Goal: Book appointment/travel/reservation

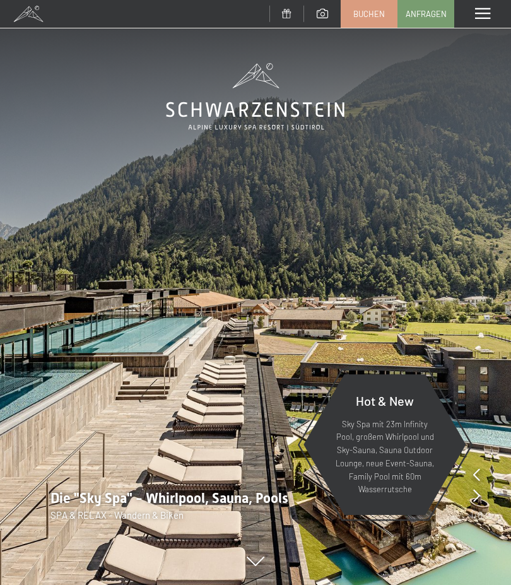
click at [479, 15] on span at bounding box center [482, 13] width 15 height 11
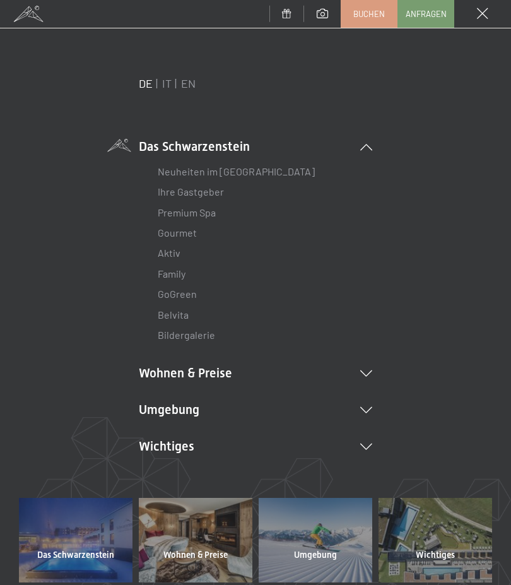
click at [172, 377] on li "Wohnen & Preise Inklusivleistungen Zimmer & Preise Liste Angebote Liste Familie…" at bounding box center [255, 373] width 233 height 18
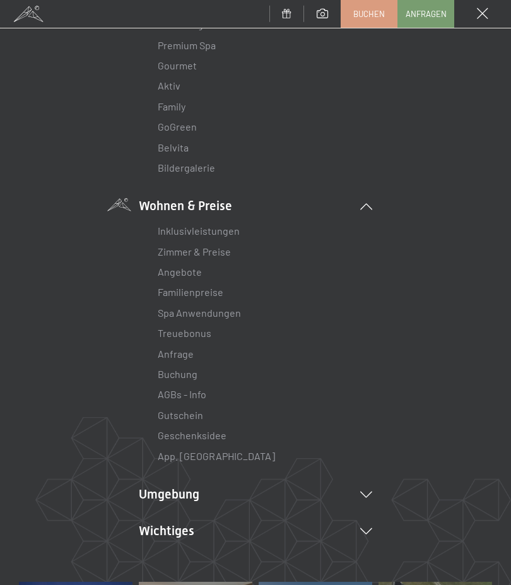
scroll to position [179, 0]
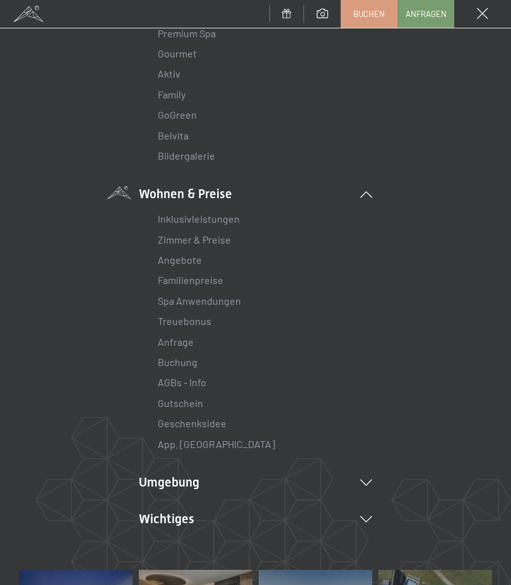
click at [184, 262] on link "Angebote" at bounding box center [180, 260] width 44 height 12
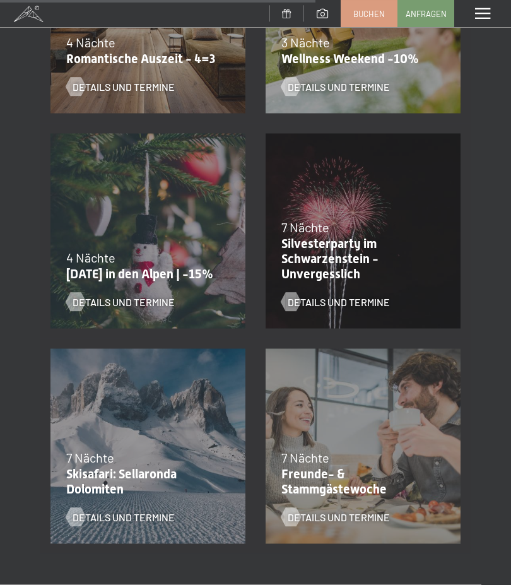
scroll to position [1235, 0]
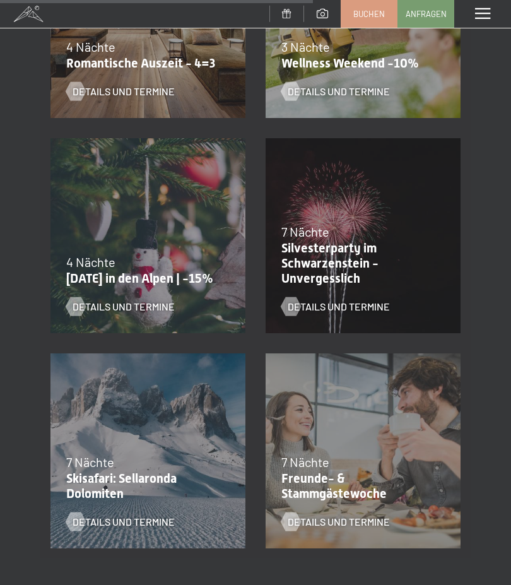
click at [124, 273] on p "[DATE] in den Alpen | -15%" at bounding box center [144, 278] width 157 height 15
click at [123, 309] on span "Details und Termine" at bounding box center [124, 307] width 102 height 14
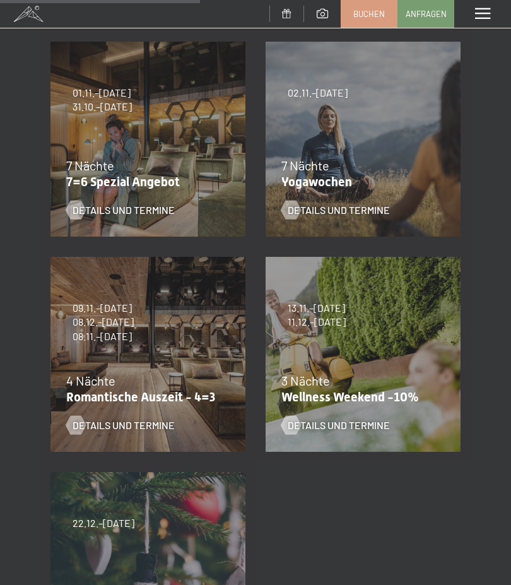
scroll to position [488, 0]
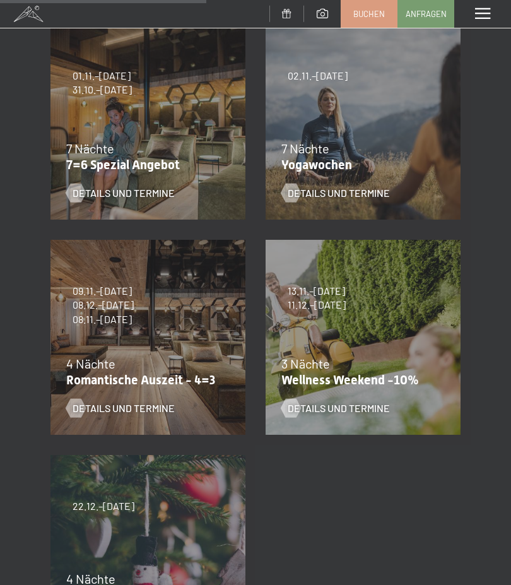
click at [151, 345] on div "09.11.–05.12.2025 08.12.–19.12.2025 11.01.–23.01.2026 08.03.–27.03.2026 29.03.–…" at bounding box center [147, 337] width 215 height 215
click at [140, 405] on span "Details und Termine" at bounding box center [124, 408] width 102 height 14
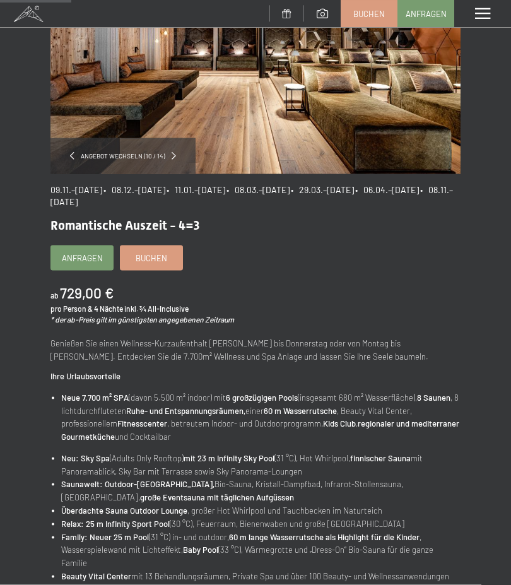
scroll to position [139, 0]
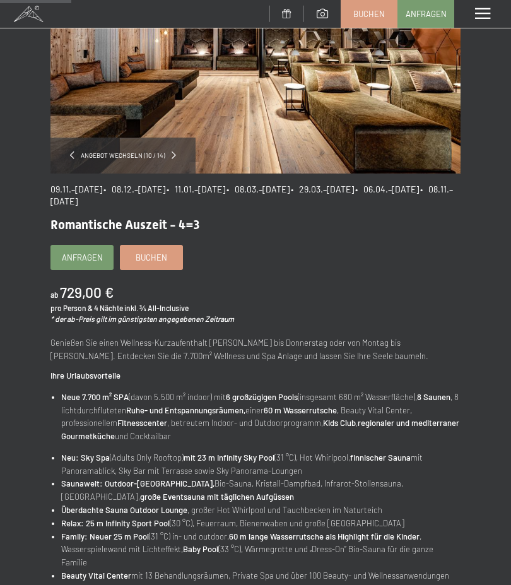
click at [154, 262] on link "Buchen" at bounding box center [151, 257] width 62 height 24
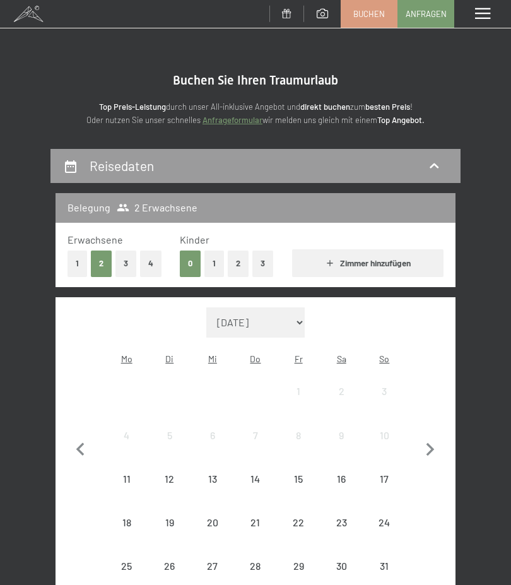
select select "2025-11-01"
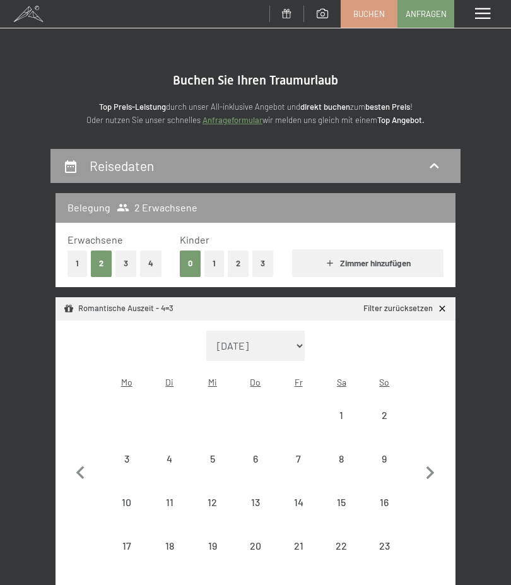
select select "2025-11-01"
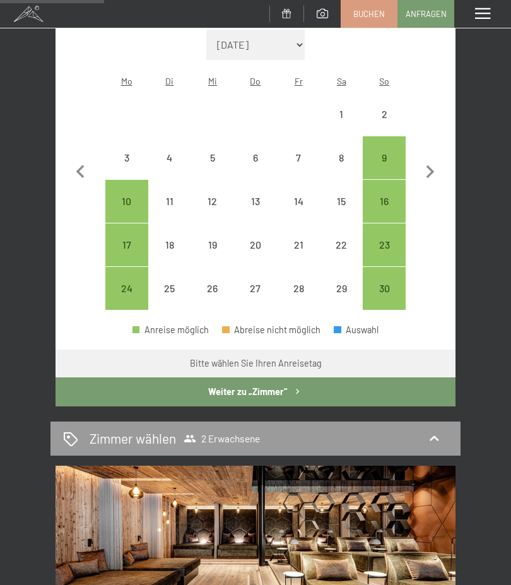
scroll to position [305, 0]
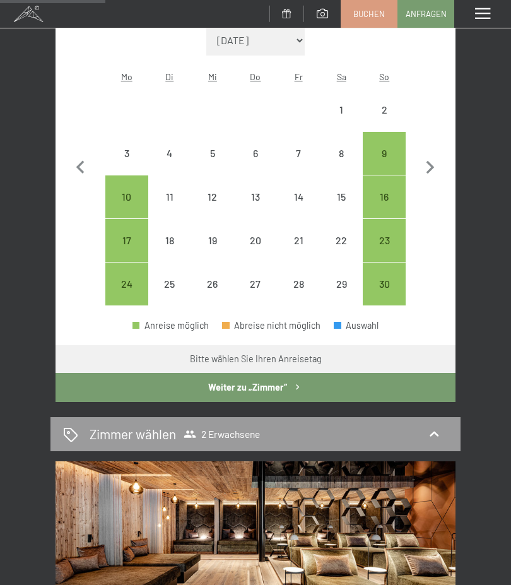
click at [427, 167] on icon "button" at bounding box center [430, 168] width 26 height 26
select select "2025-12-01"
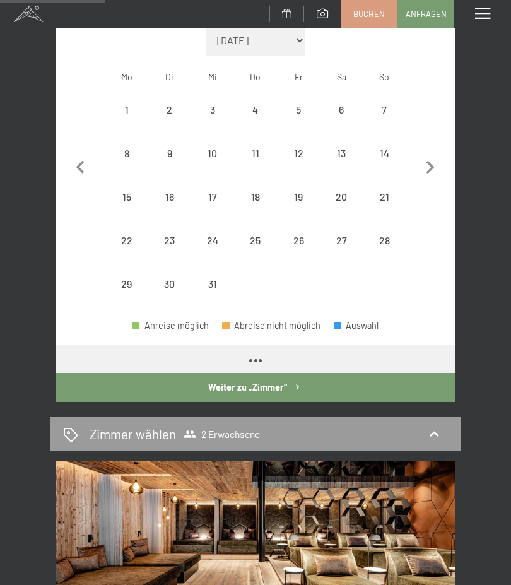
select select "2025-12-01"
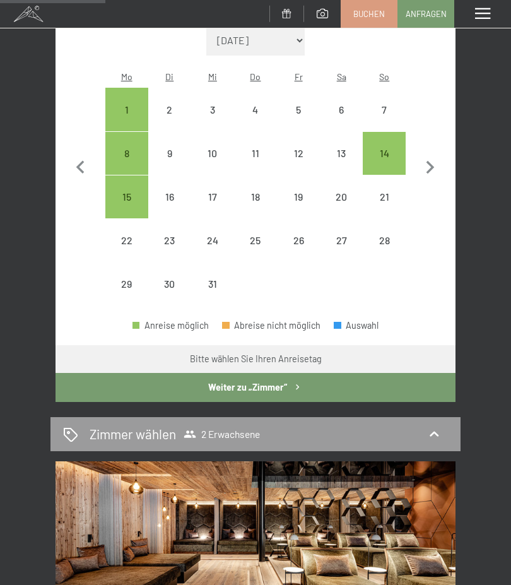
click at [387, 149] on div "14" at bounding box center [384, 168] width 40 height 40
select select "2025-12-01"
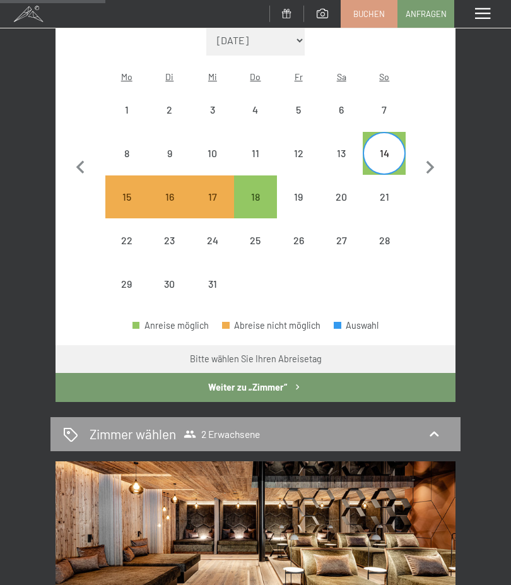
click at [238, 373] on button "Weiter zu „Zimmer“" at bounding box center [256, 387] width 400 height 29
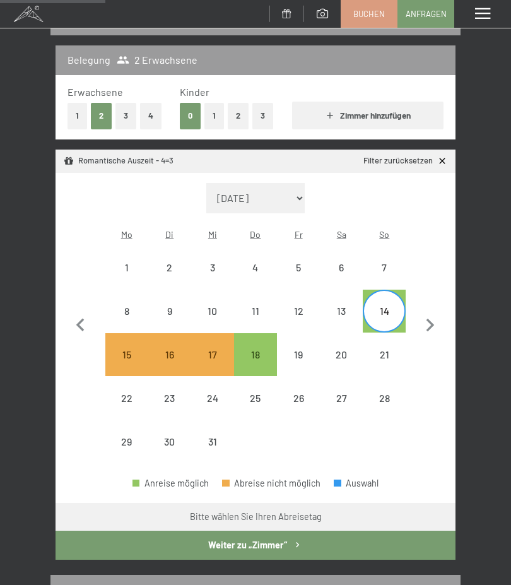
select select "2025-12-01"
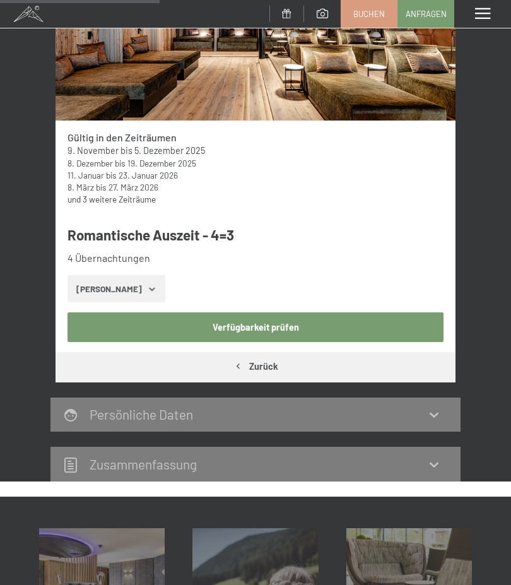
scroll to position [286, 0]
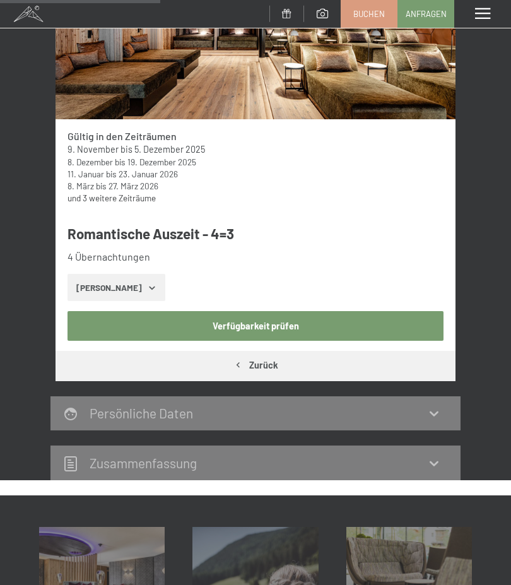
click at [264, 328] on button "Verfügbarkeit prüfen" at bounding box center [255, 325] width 376 height 29
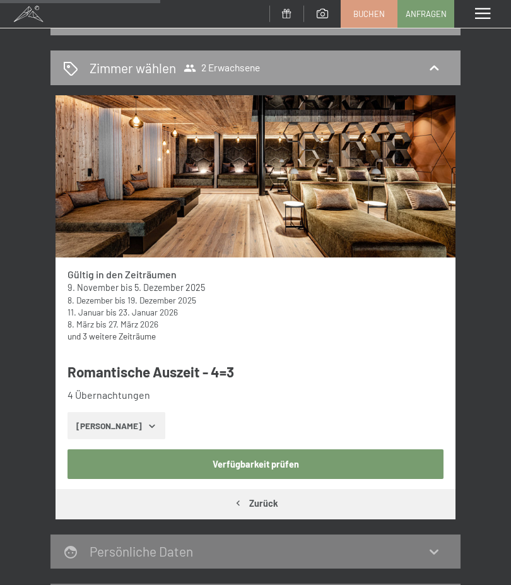
select select "2025-12-01"
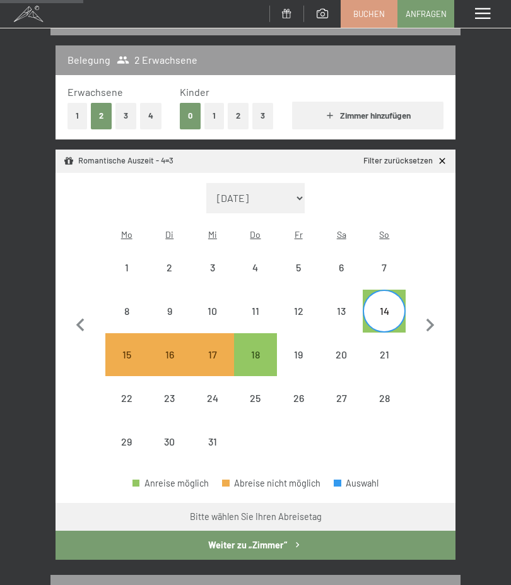
click at [248, 530] on button "Weiter zu „Zimmer“" at bounding box center [256, 544] width 400 height 29
select select "2025-12-01"
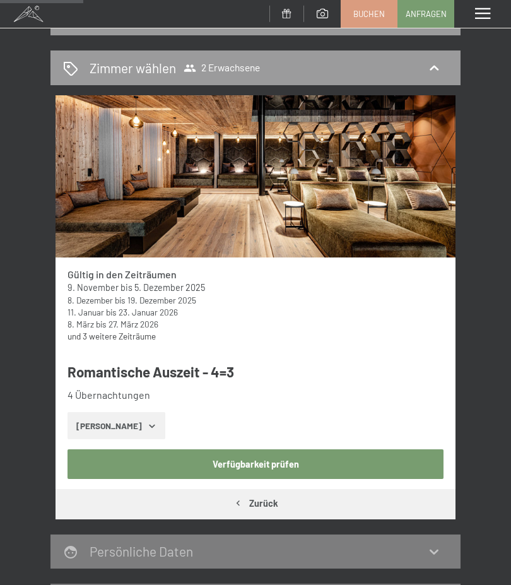
click at [149, 424] on icon "button" at bounding box center [152, 425] width 6 height 3
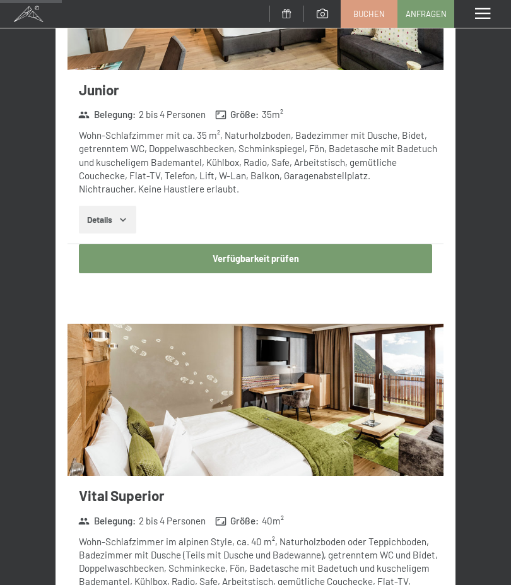
click at [256, 257] on button "Verfügbarkeit prüfen" at bounding box center [255, 258] width 353 height 29
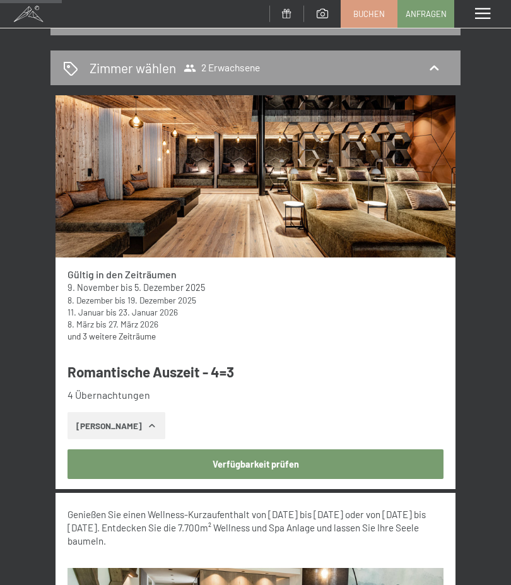
select select "2025-12-01"
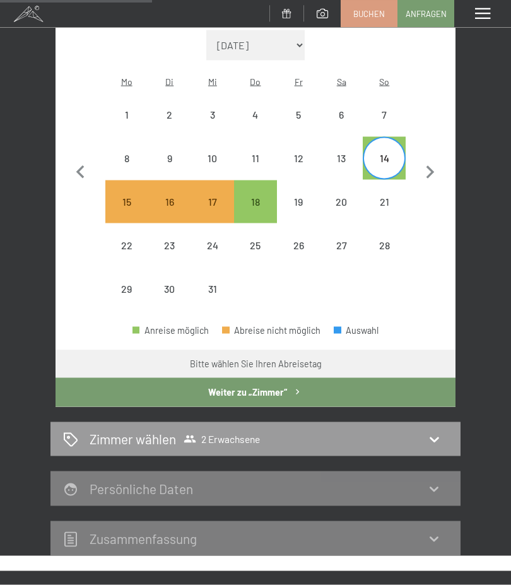
scroll to position [305, 0]
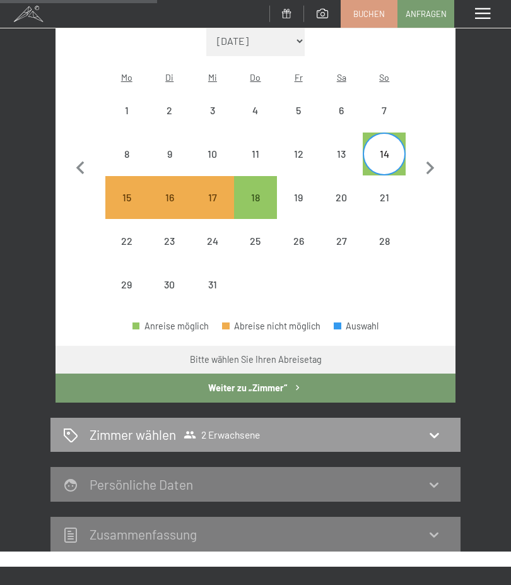
click at [433, 427] on icon at bounding box center [433, 434] width 15 height 15
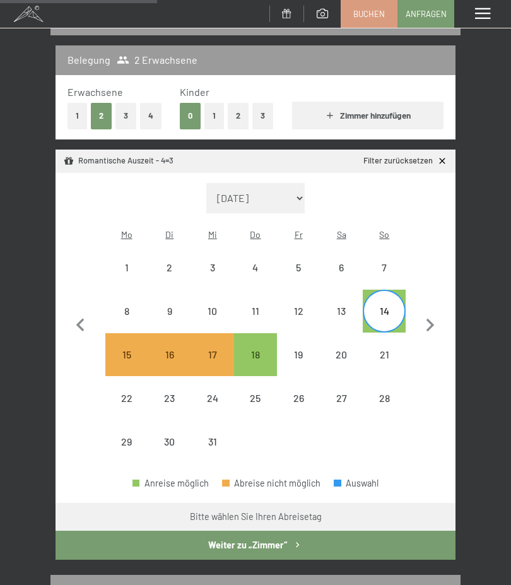
select select "2025-12-01"
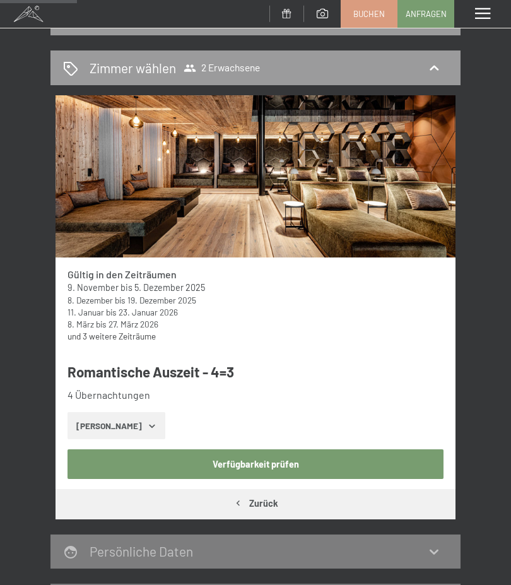
click at [247, 468] on button "Verfügbarkeit prüfen" at bounding box center [255, 463] width 376 height 29
select select "2025-12-01"
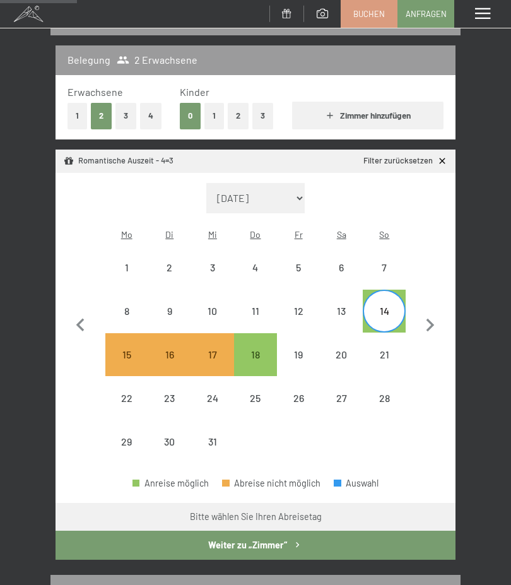
click at [251, 349] on div "18" at bounding box center [255, 369] width 40 height 40
select select "2025-12-01"
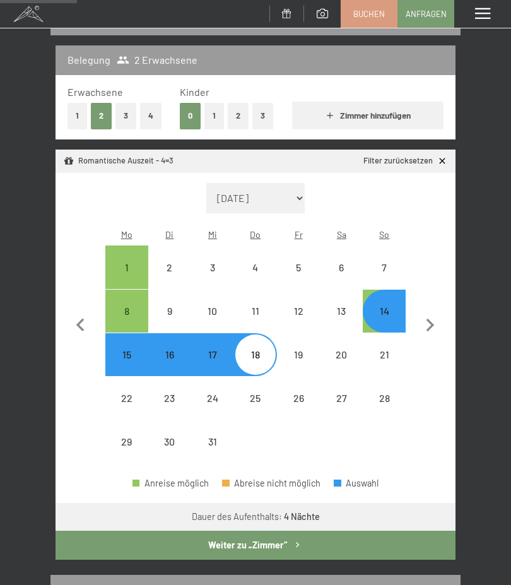
select select "2025-11-01"
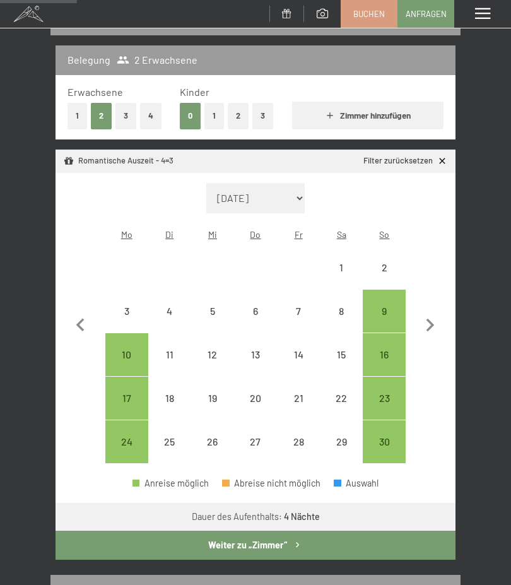
click at [260, 530] on button "Weiter zu „Zimmer“" at bounding box center [256, 544] width 400 height 29
select select "2025-11-01"
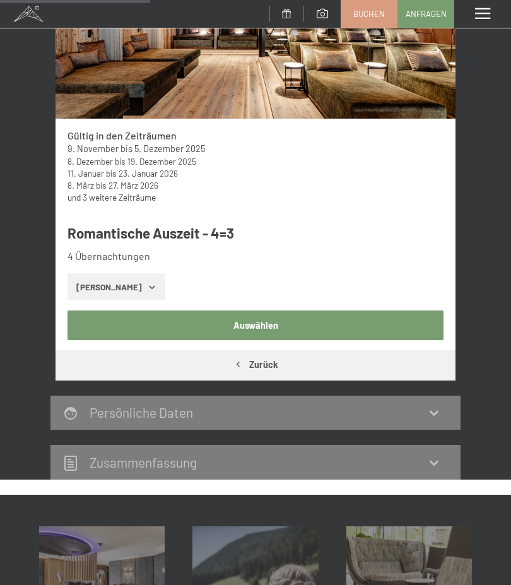
scroll to position [286, 0]
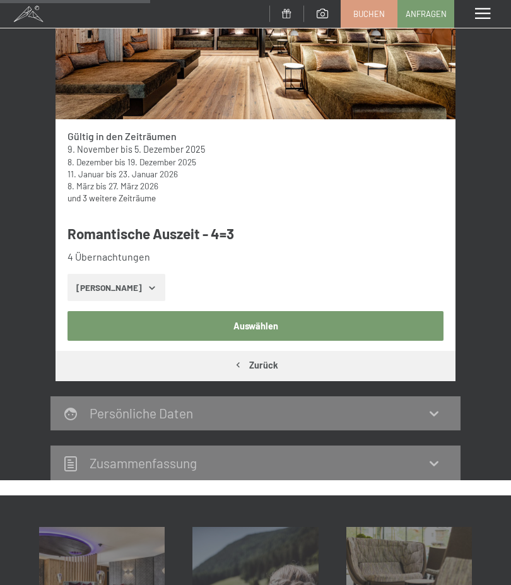
click at [257, 328] on button "Auswählen" at bounding box center [255, 325] width 376 height 29
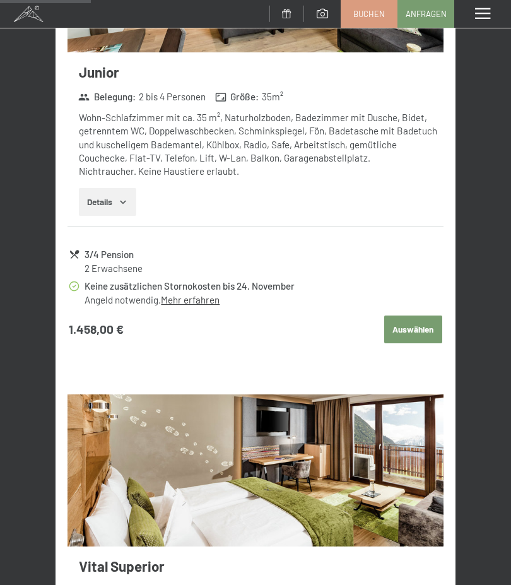
scroll to position [815, 0]
click at [411, 323] on button "Auswählen" at bounding box center [413, 330] width 58 height 28
